Goal: Task Accomplishment & Management: Complete application form

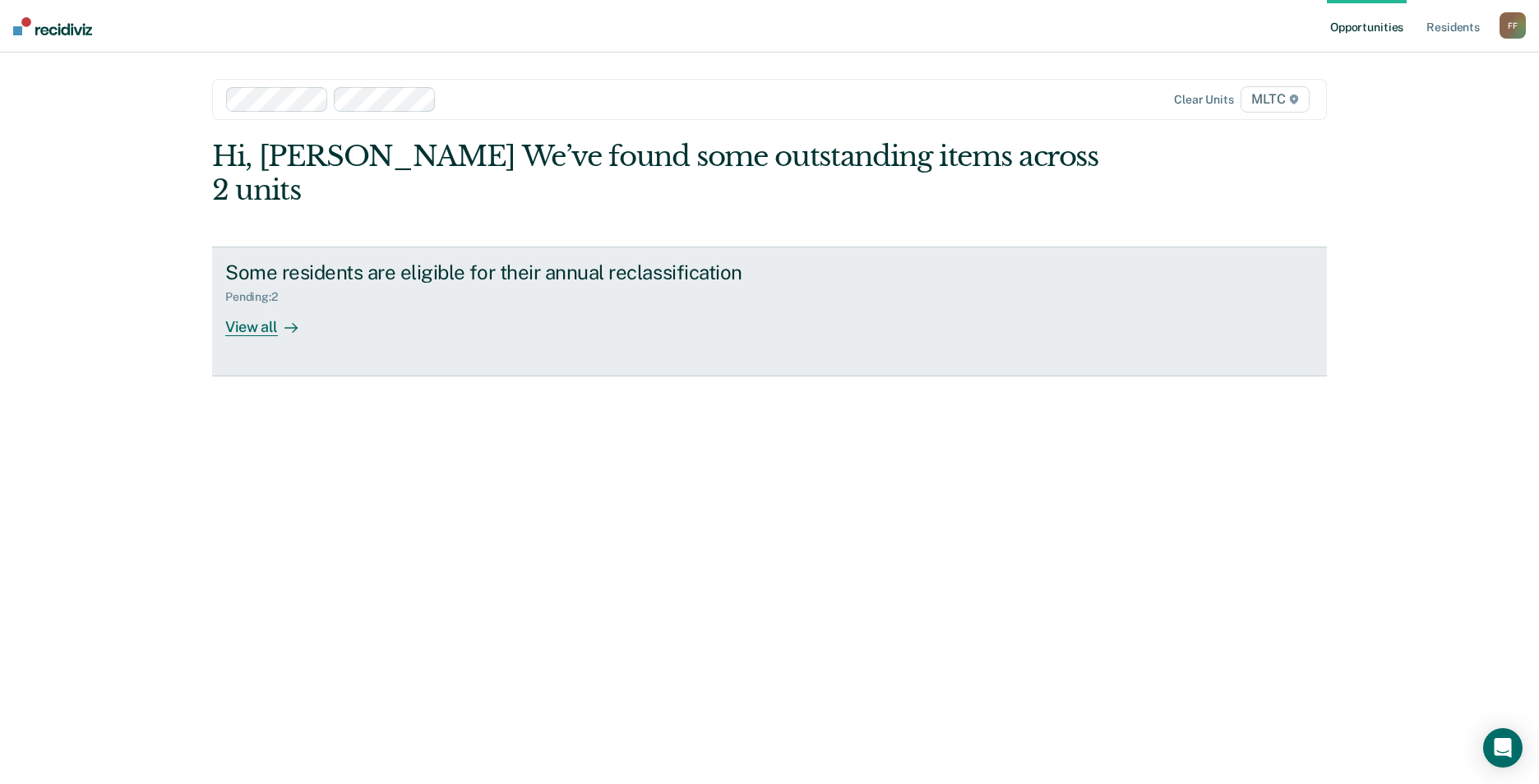
click at [266, 314] on div "View all" at bounding box center [271, 320] width 92 height 32
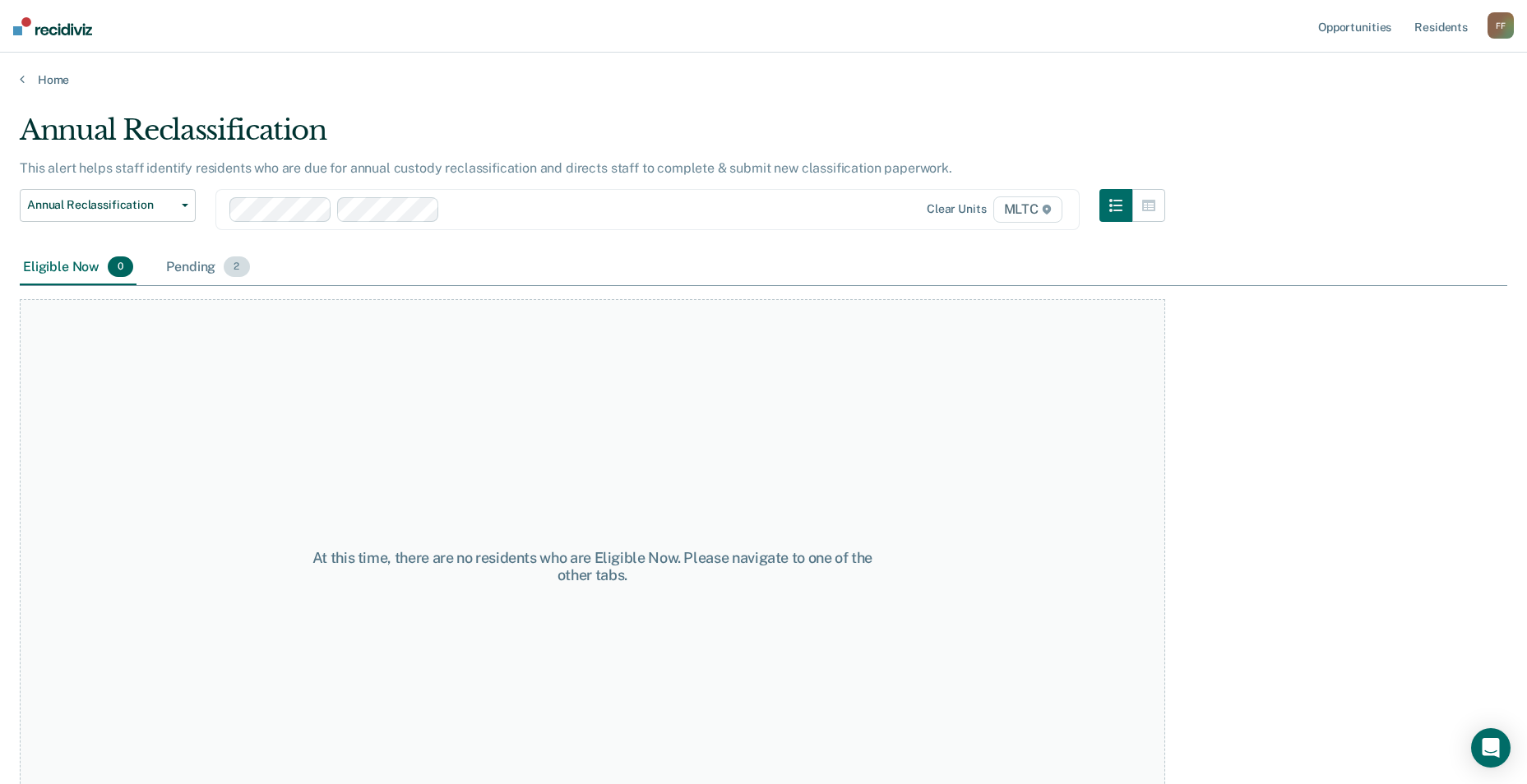
click at [192, 267] on div "Pending 2" at bounding box center [207, 268] width 89 height 36
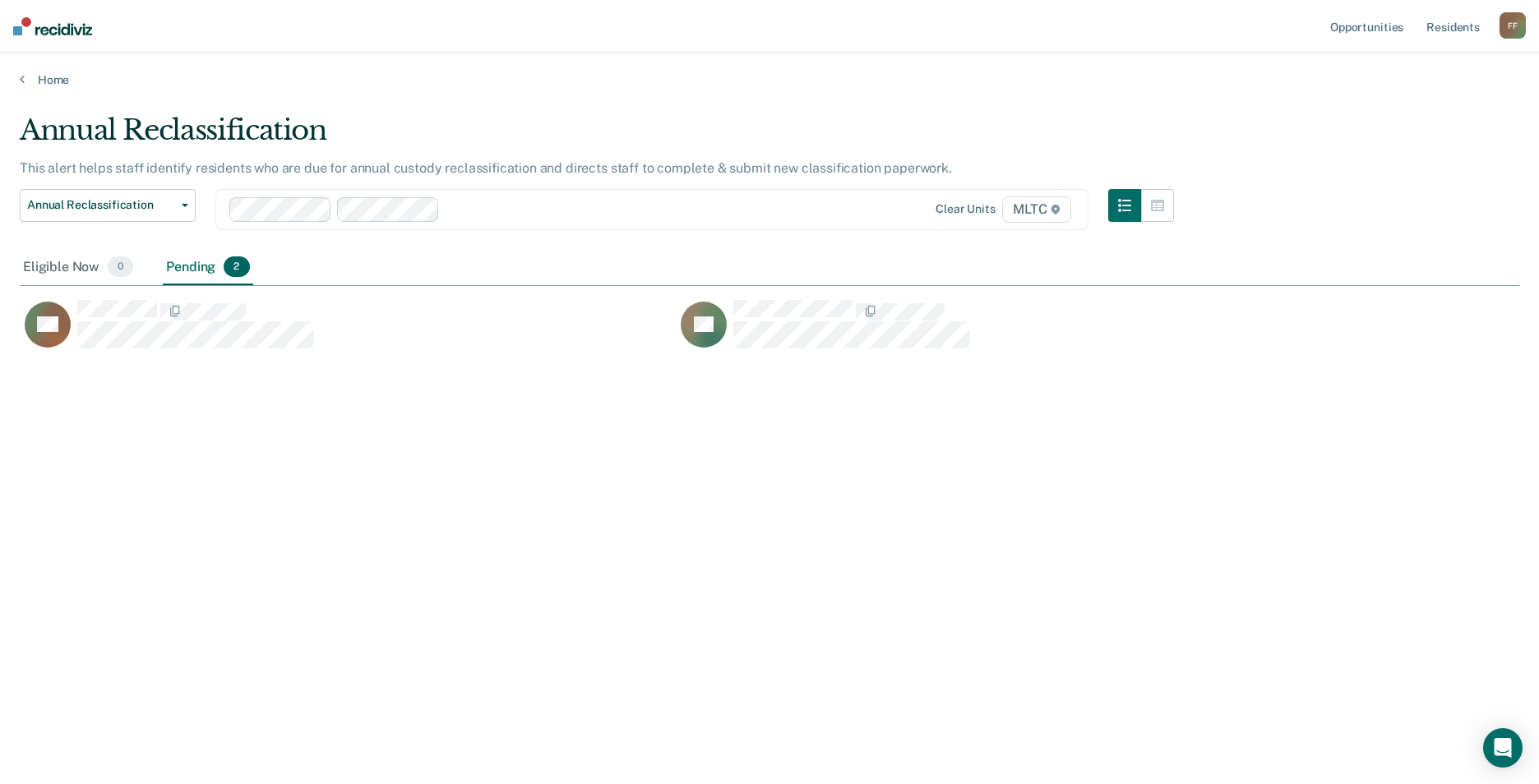
scroll to position [536, 1487]
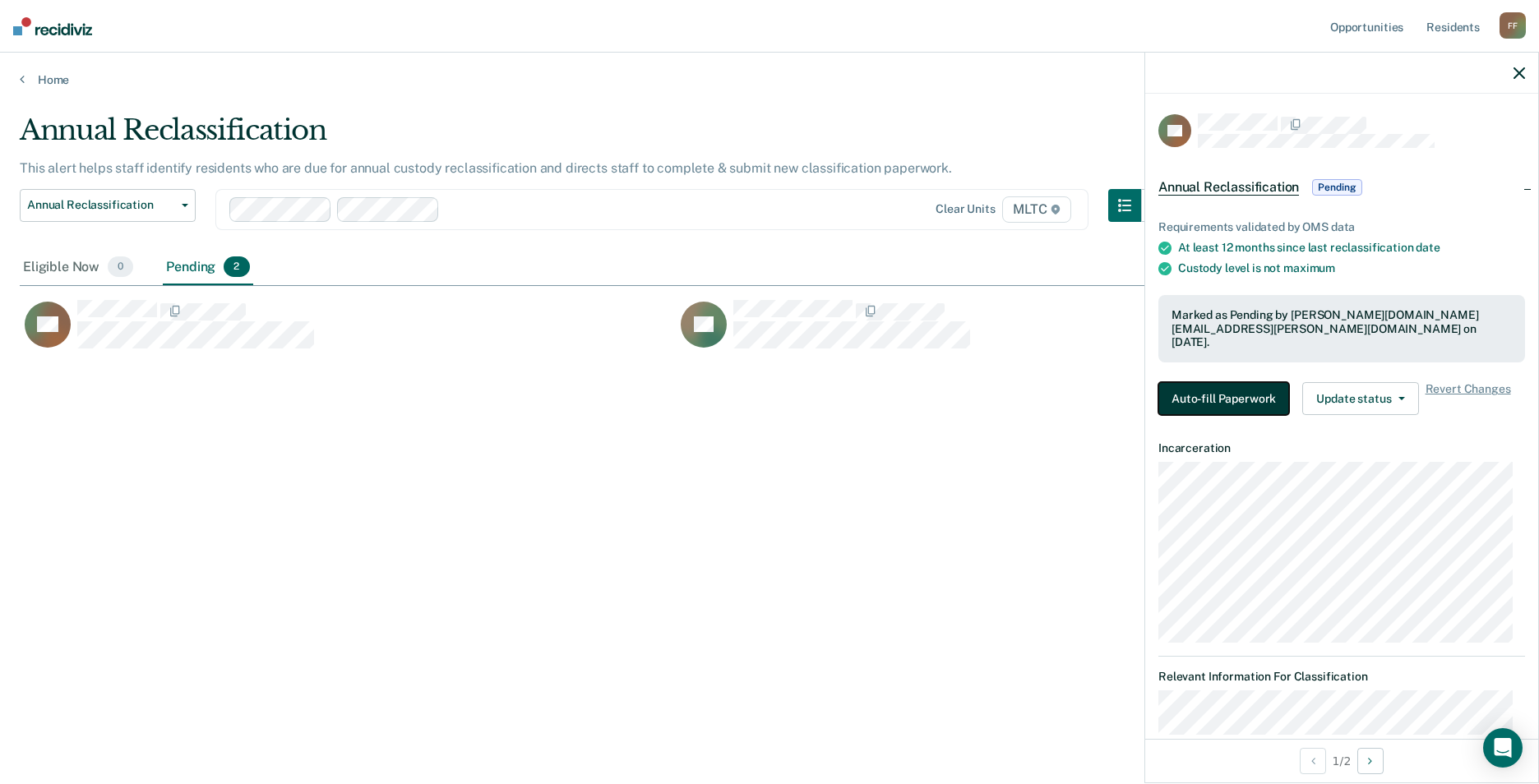
click at [1249, 382] on button "Auto-fill Paperwork" at bounding box center [1224, 398] width 131 height 33
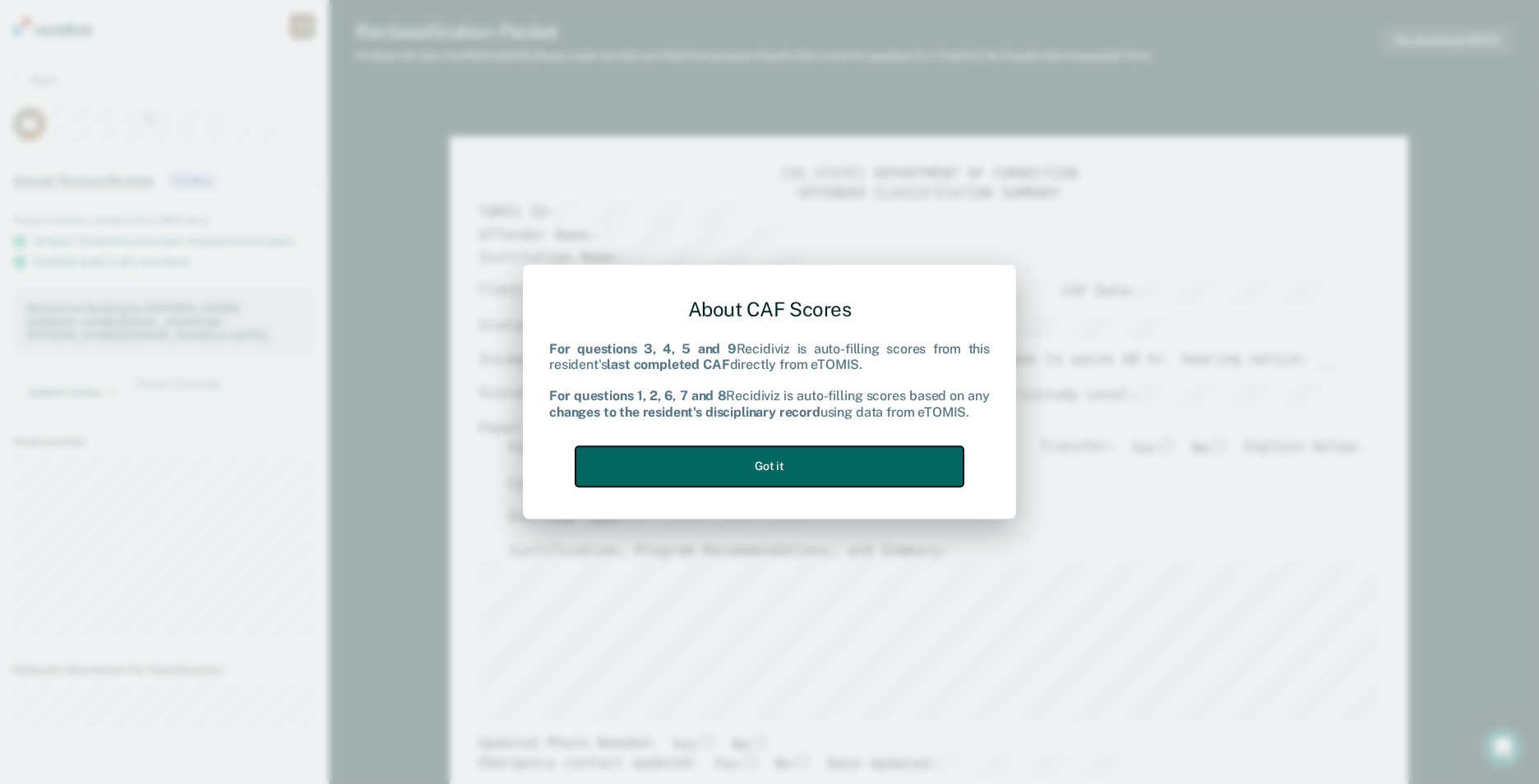
click at [830, 458] on button "Got it" at bounding box center [769, 466] width 388 height 40
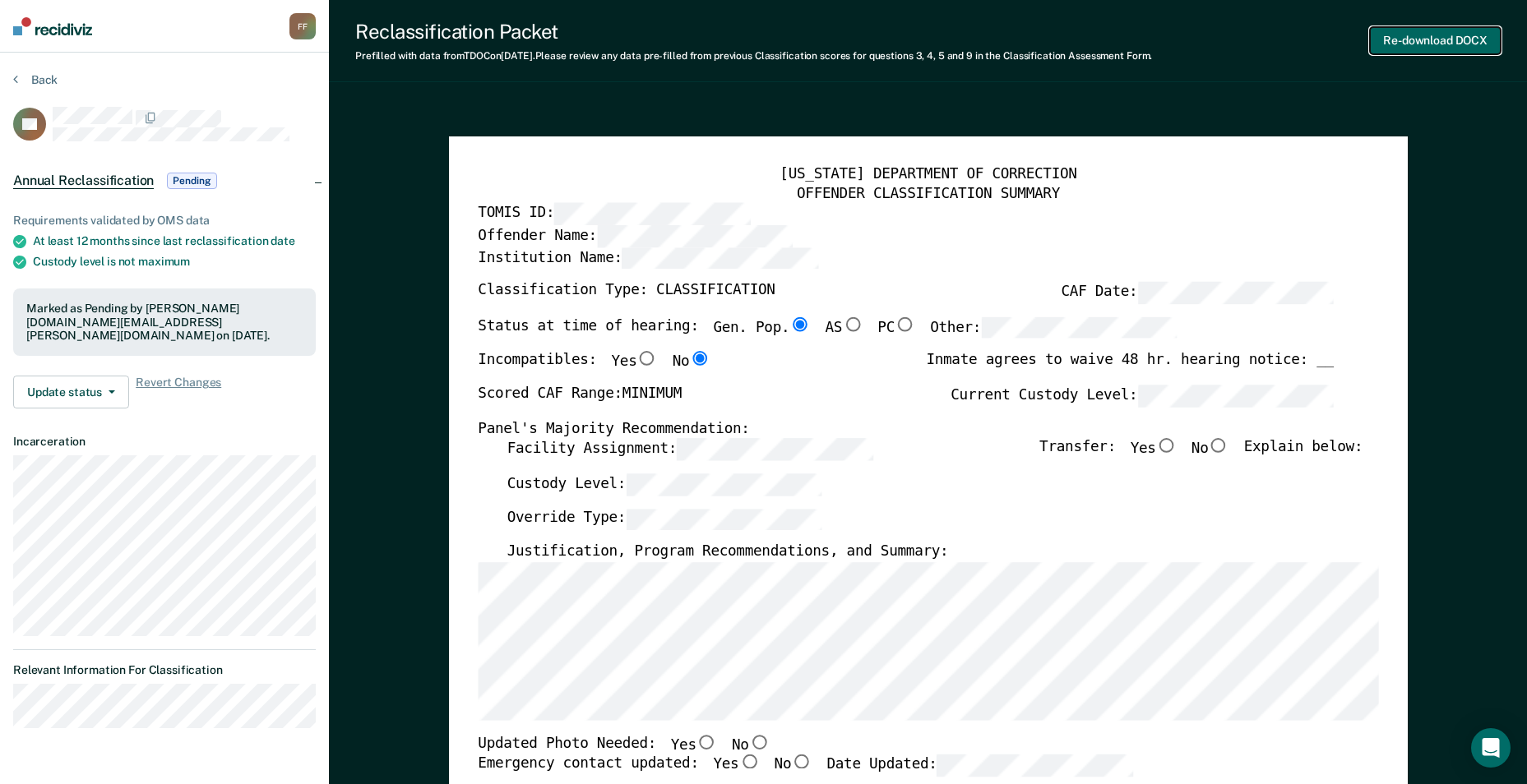
click at [1454, 40] on button "Re-download DOCX" at bounding box center [1435, 40] width 131 height 27
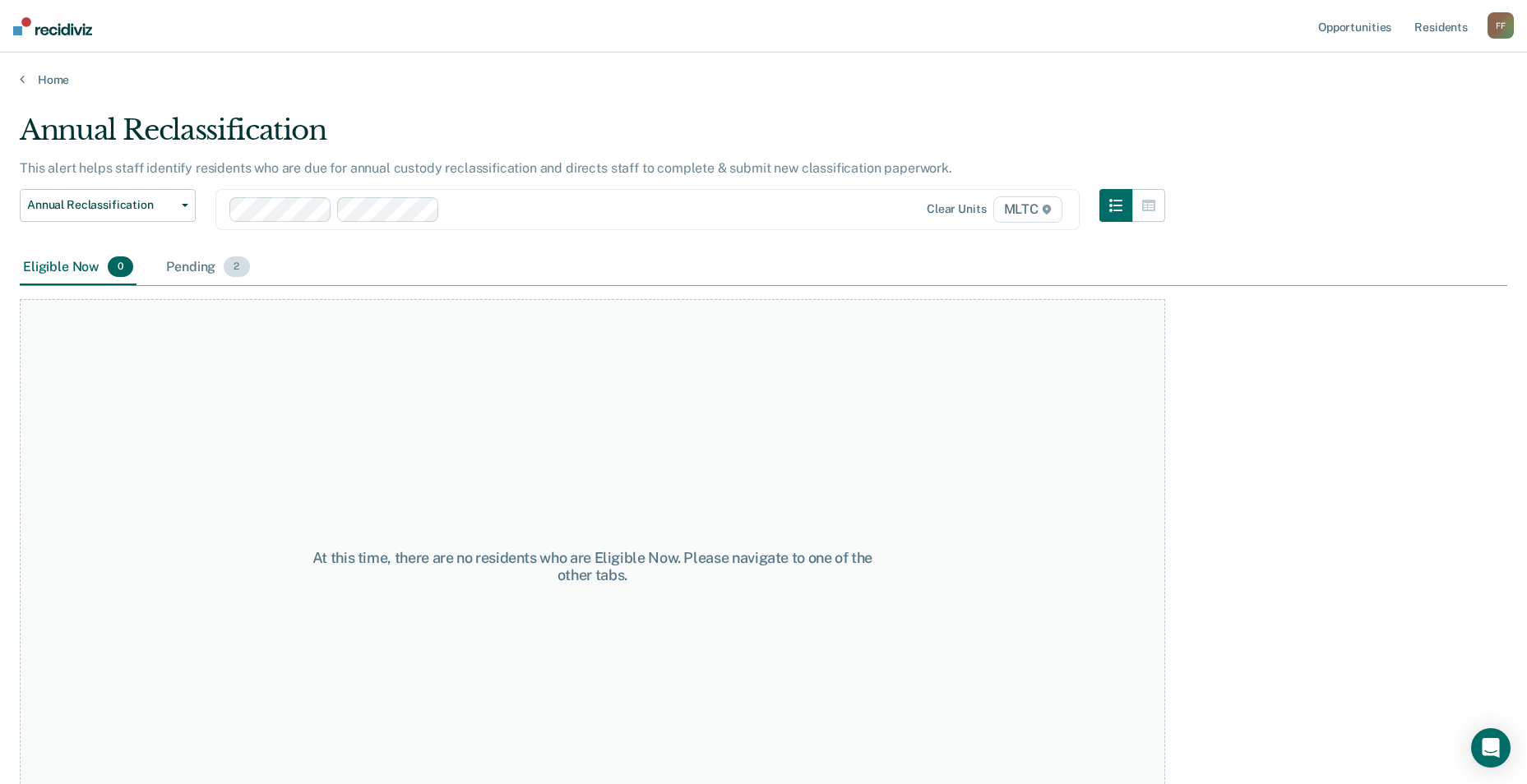
click at [193, 261] on div "Pending 2" at bounding box center [207, 268] width 89 height 36
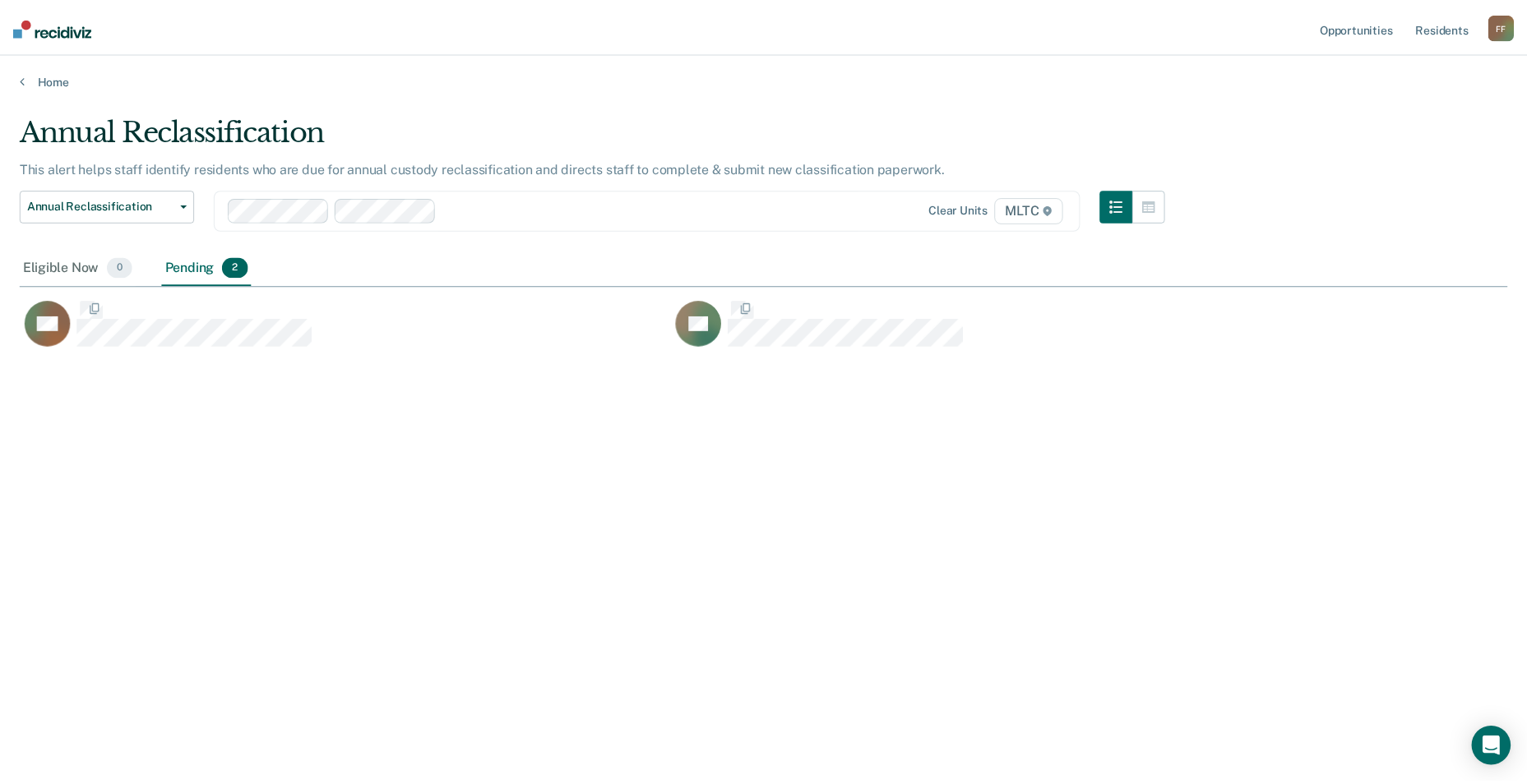
scroll to position [536, 1487]
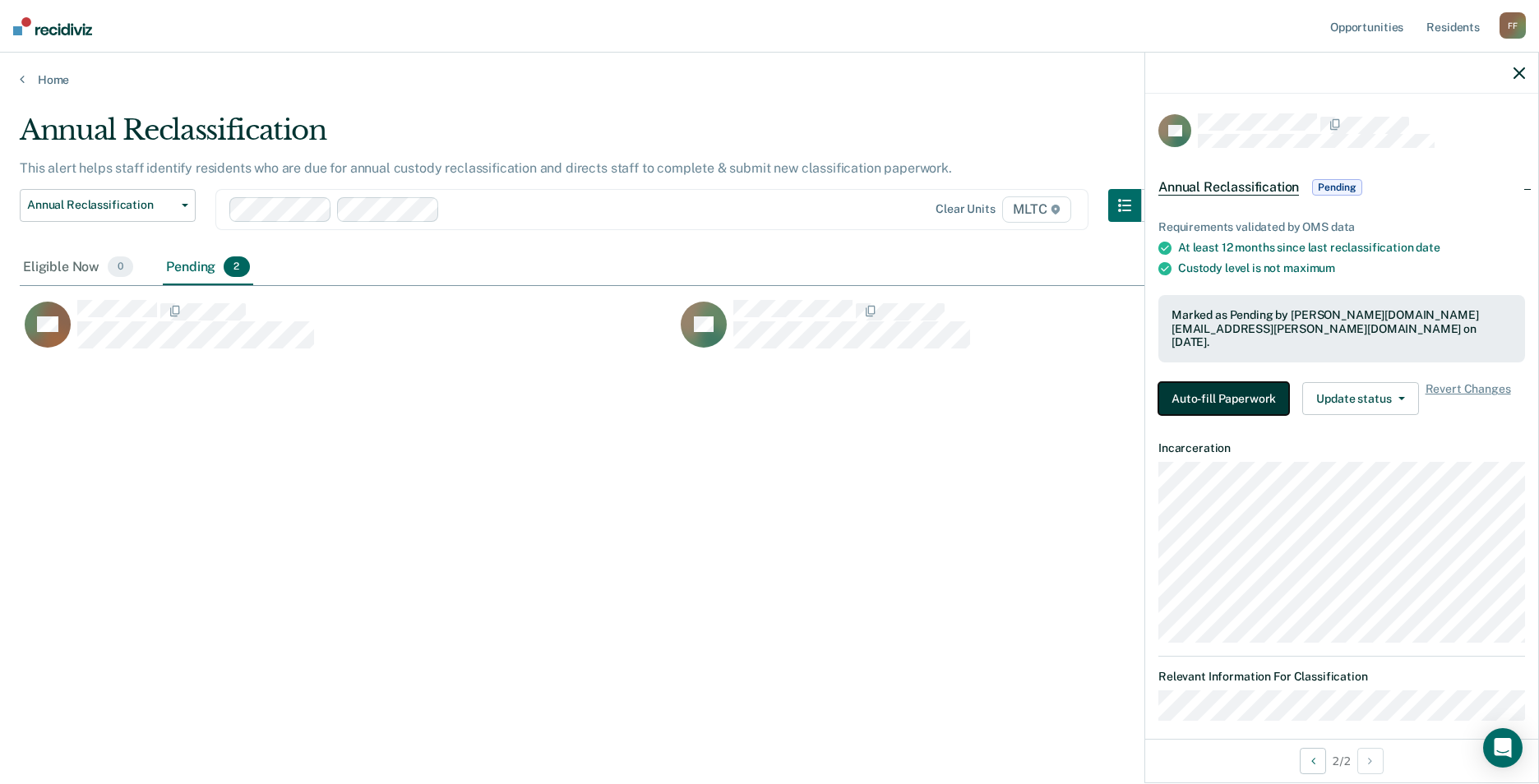
click at [1252, 382] on button "Auto-fill Paperwork" at bounding box center [1224, 398] width 131 height 33
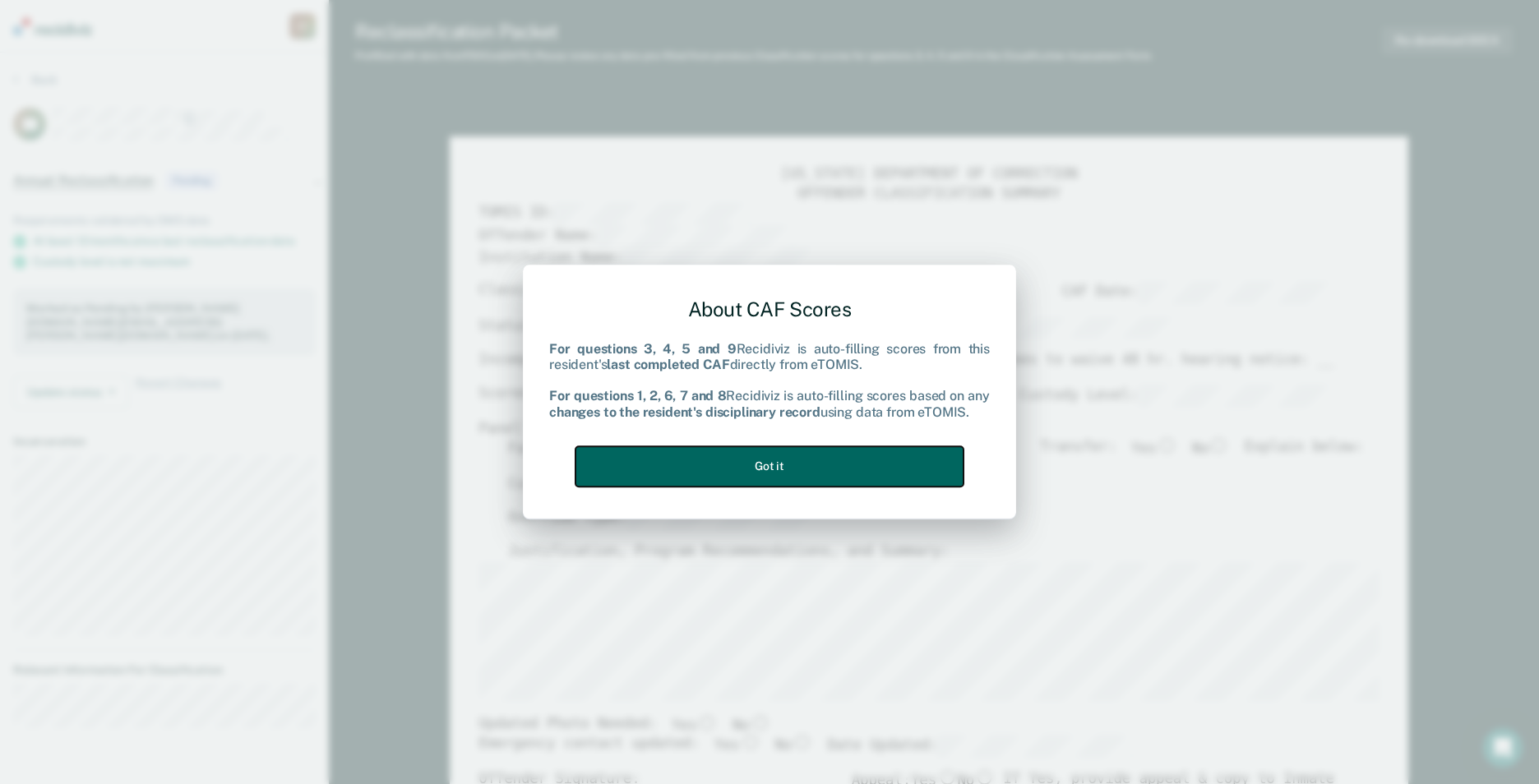
click at [901, 458] on button "Got it" at bounding box center [769, 466] width 388 height 40
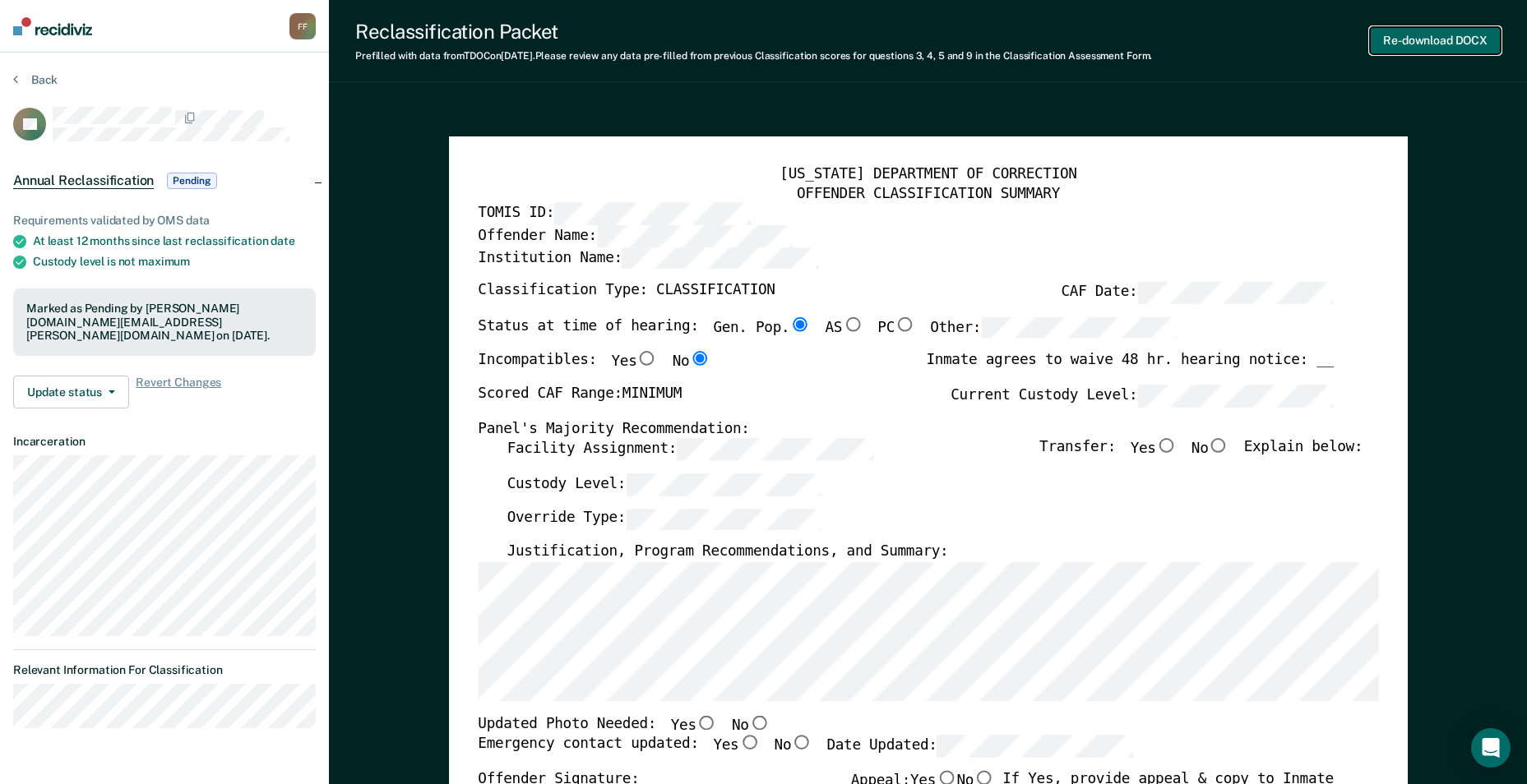
click at [1438, 44] on button "Re-download DOCX" at bounding box center [1435, 40] width 131 height 27
type textarea "x"
